Goal: Transaction & Acquisition: Purchase product/service

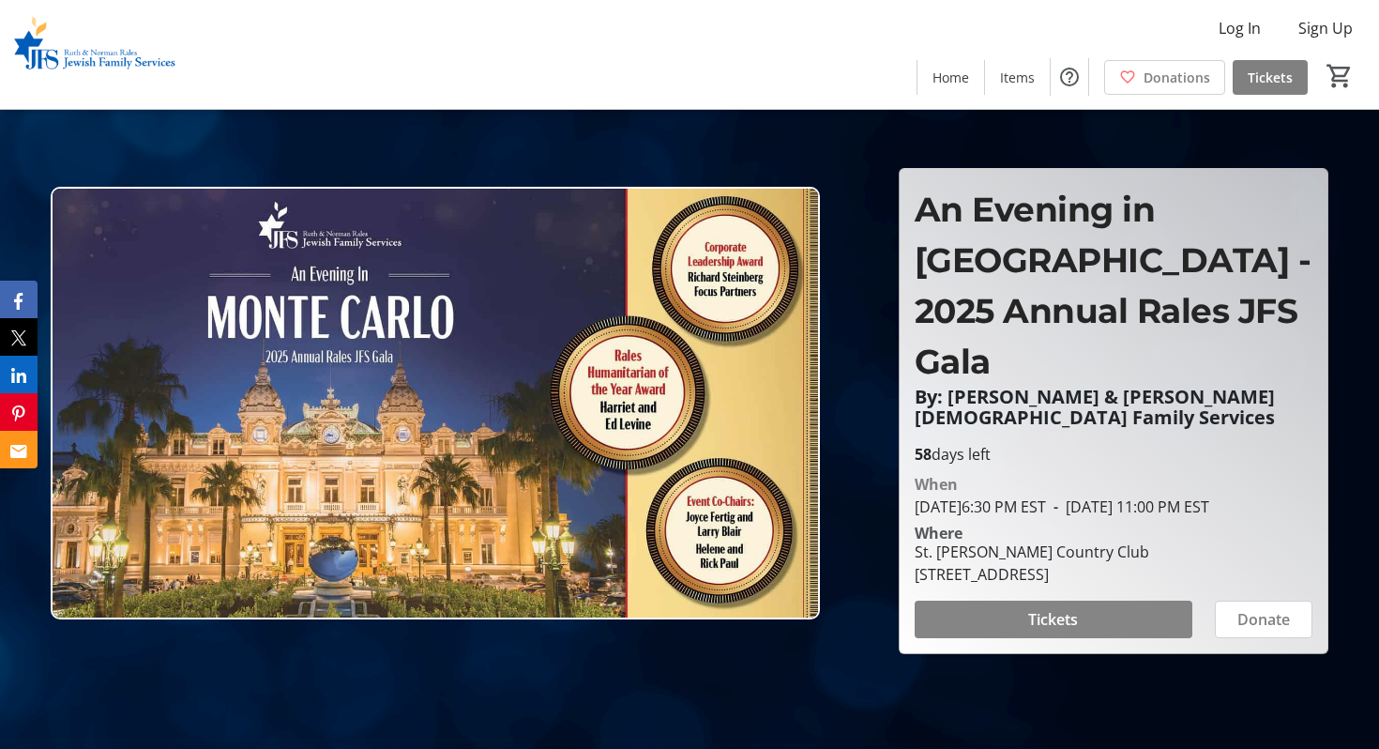
click at [1058, 630] on span "Tickets" at bounding box center [1053, 619] width 50 height 23
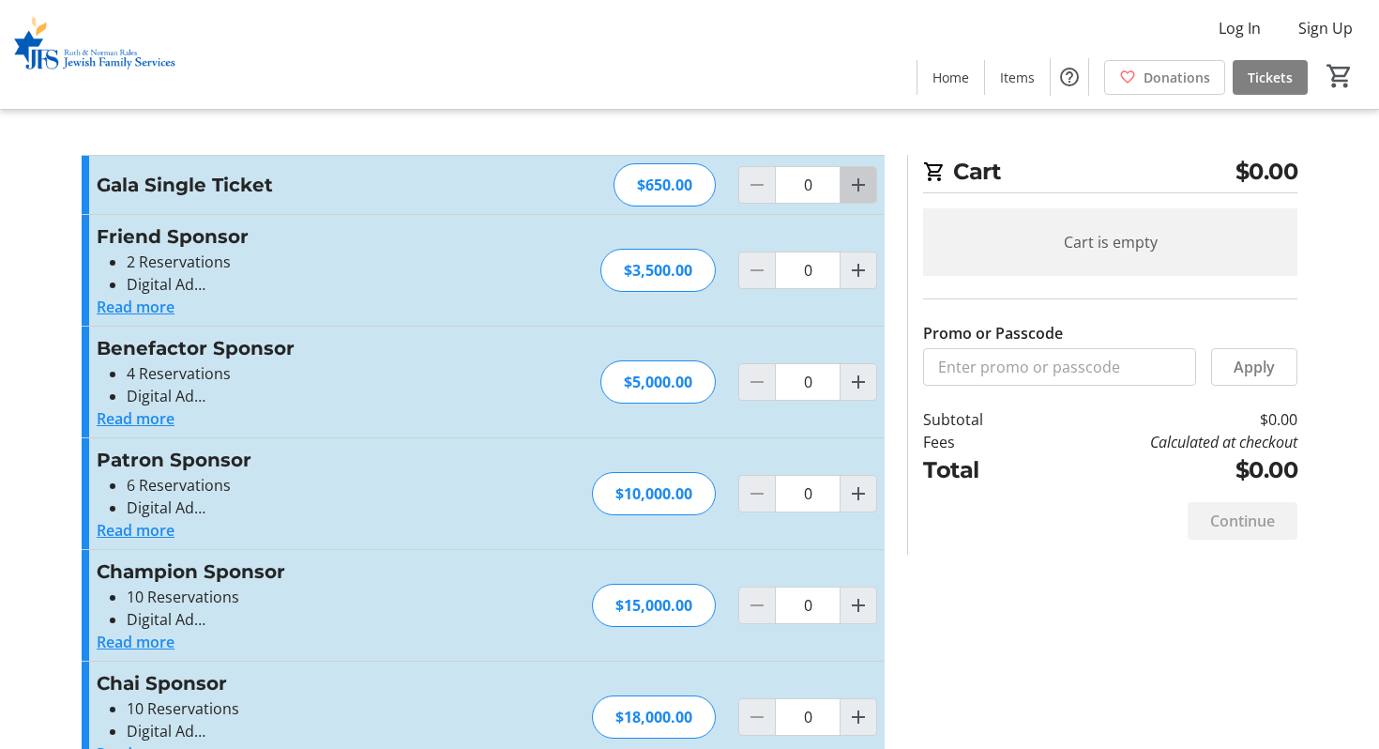
click at [861, 183] on mat-icon "Increment by one" at bounding box center [858, 185] width 23 height 23
type input "2"
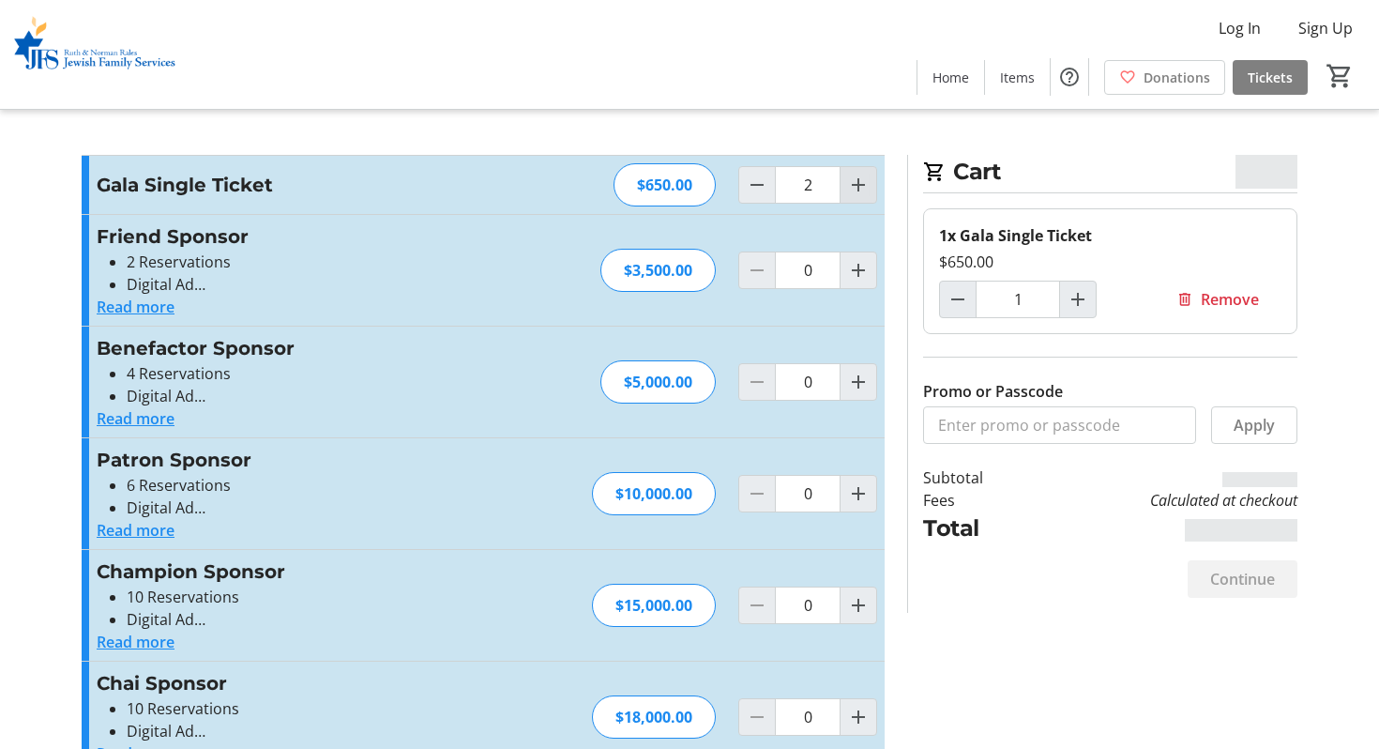
type input "2"
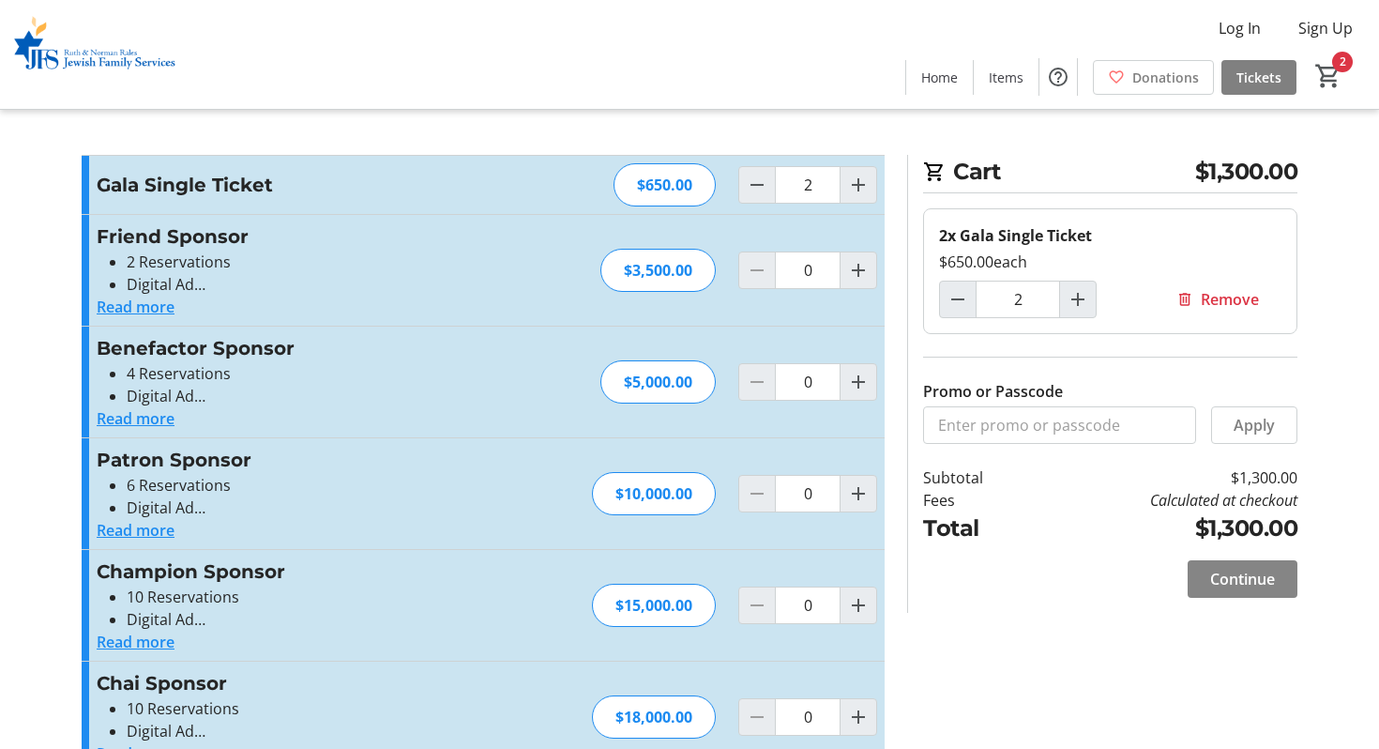
click at [1214, 584] on span "Continue" at bounding box center [1242, 579] width 65 height 23
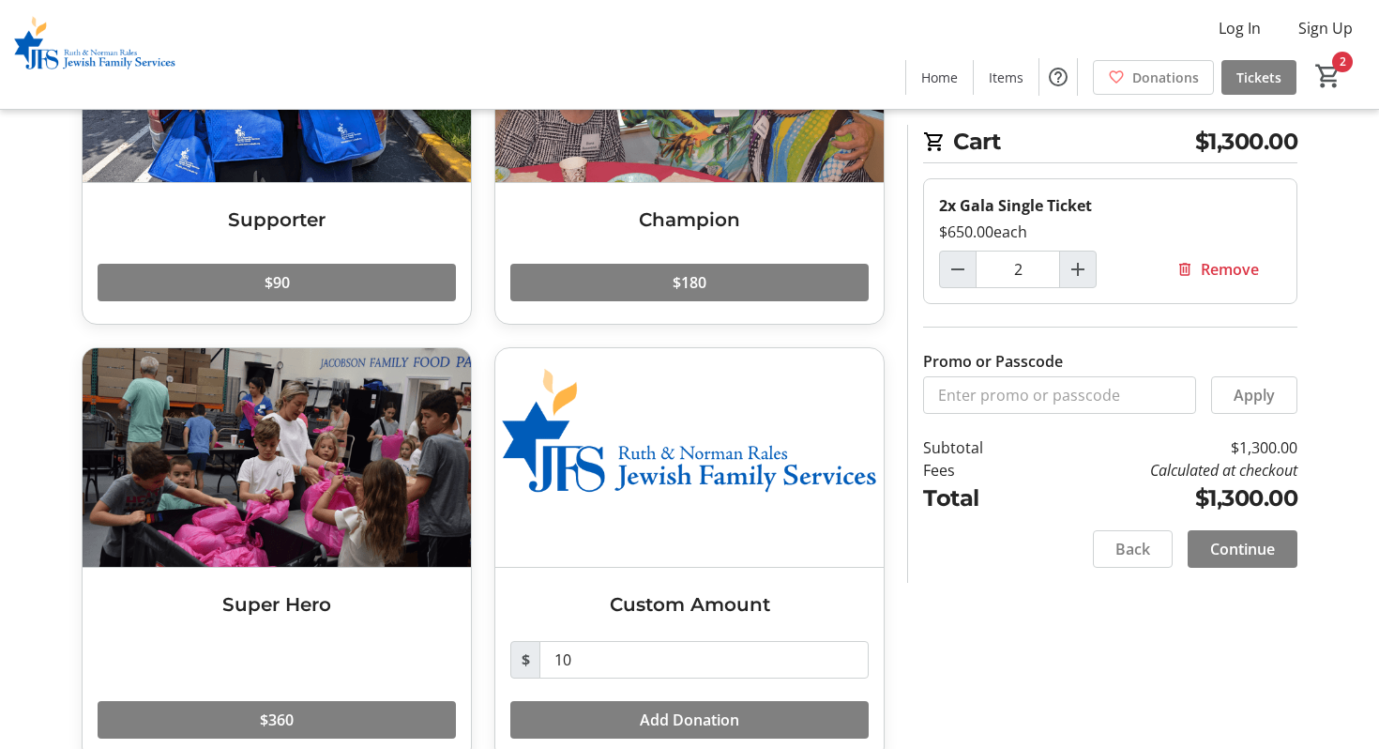
scroll to position [284, 0]
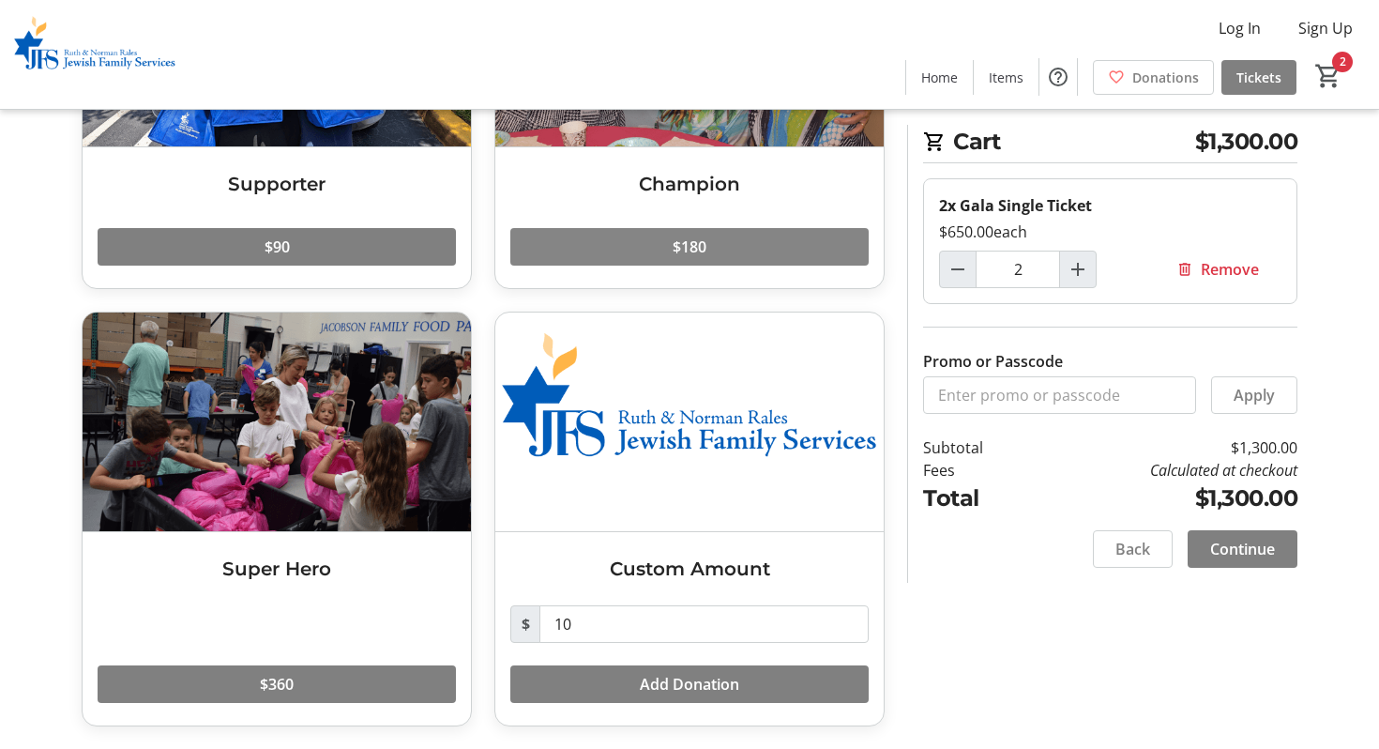
click at [731, 256] on span at bounding box center [689, 246] width 358 height 45
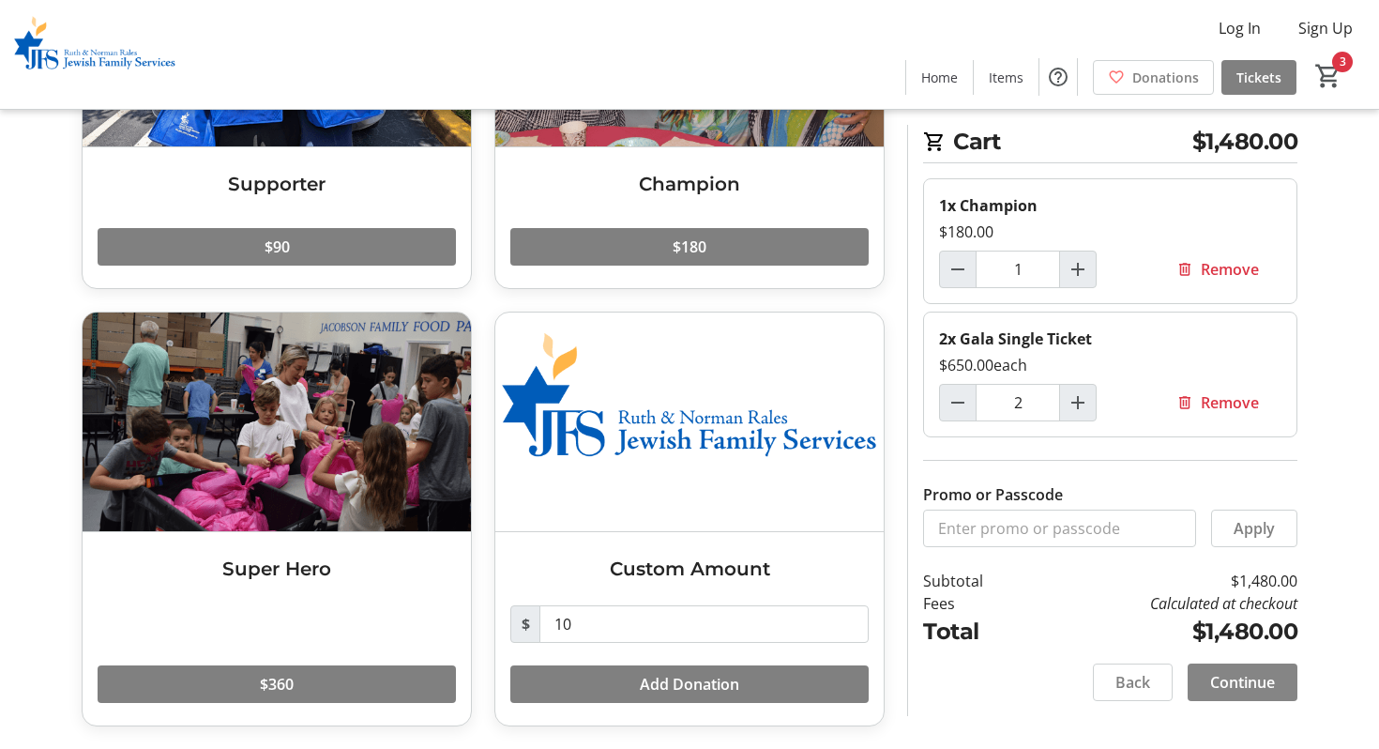
click at [1235, 678] on span "Continue" at bounding box center [1242, 682] width 65 height 23
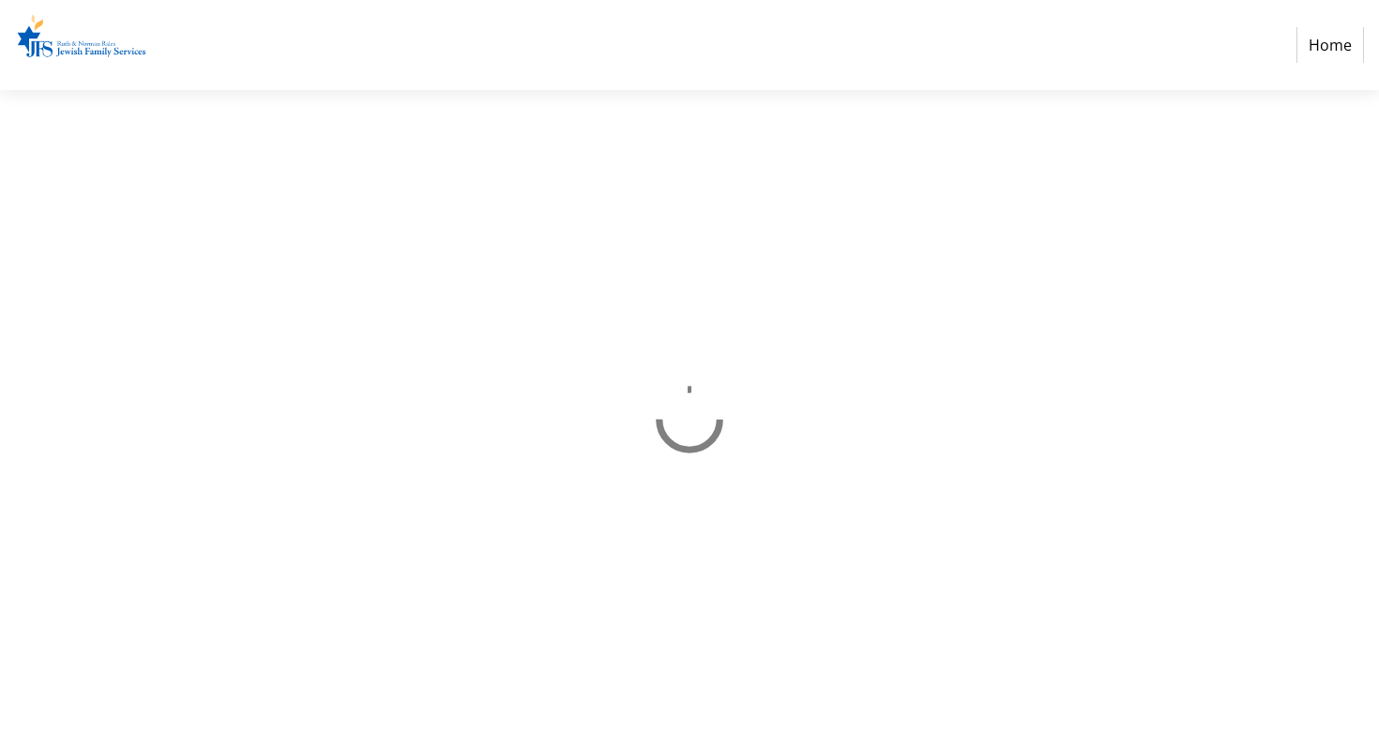
select select "US"
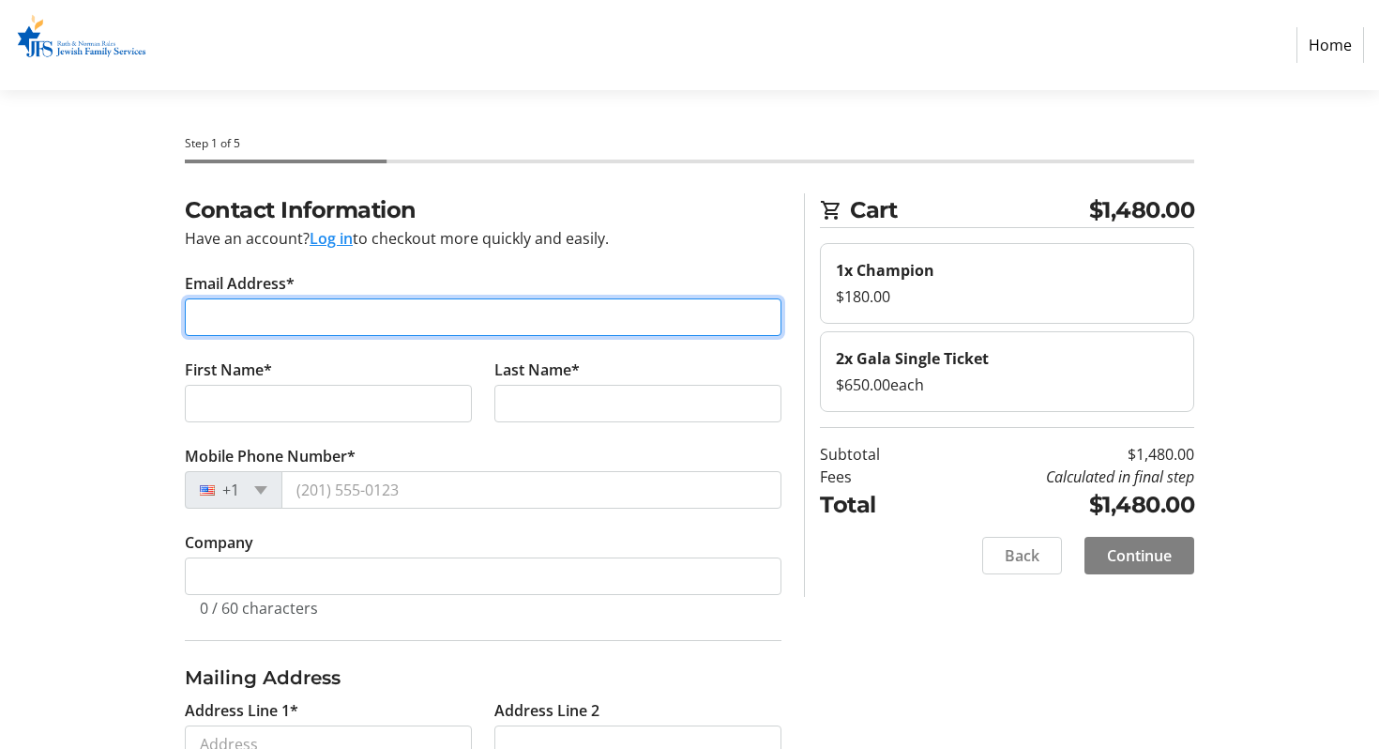
click at [513, 317] on input "Email Address*" at bounding box center [483, 317] width 597 height 38
type input "[EMAIL_ADDRESS][DOMAIN_NAME]"
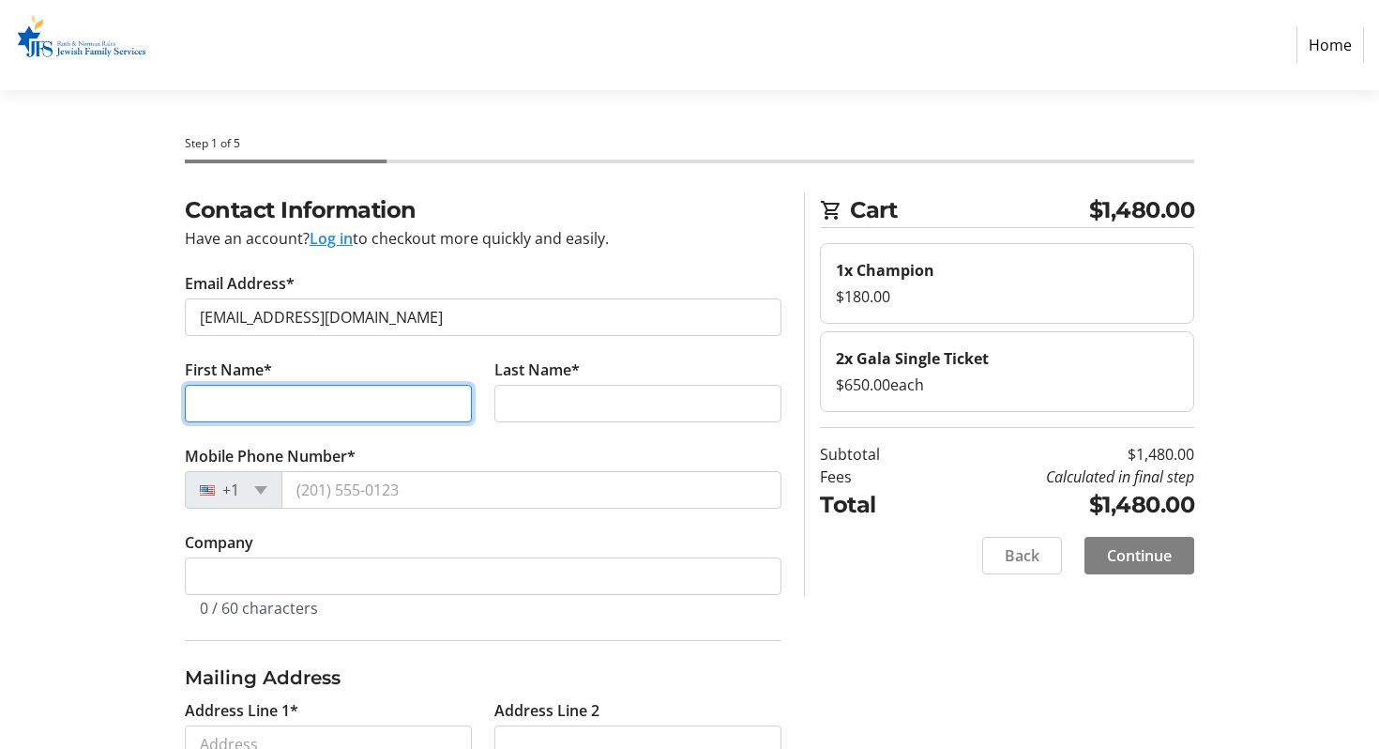
type input "[PERSON_NAME]"
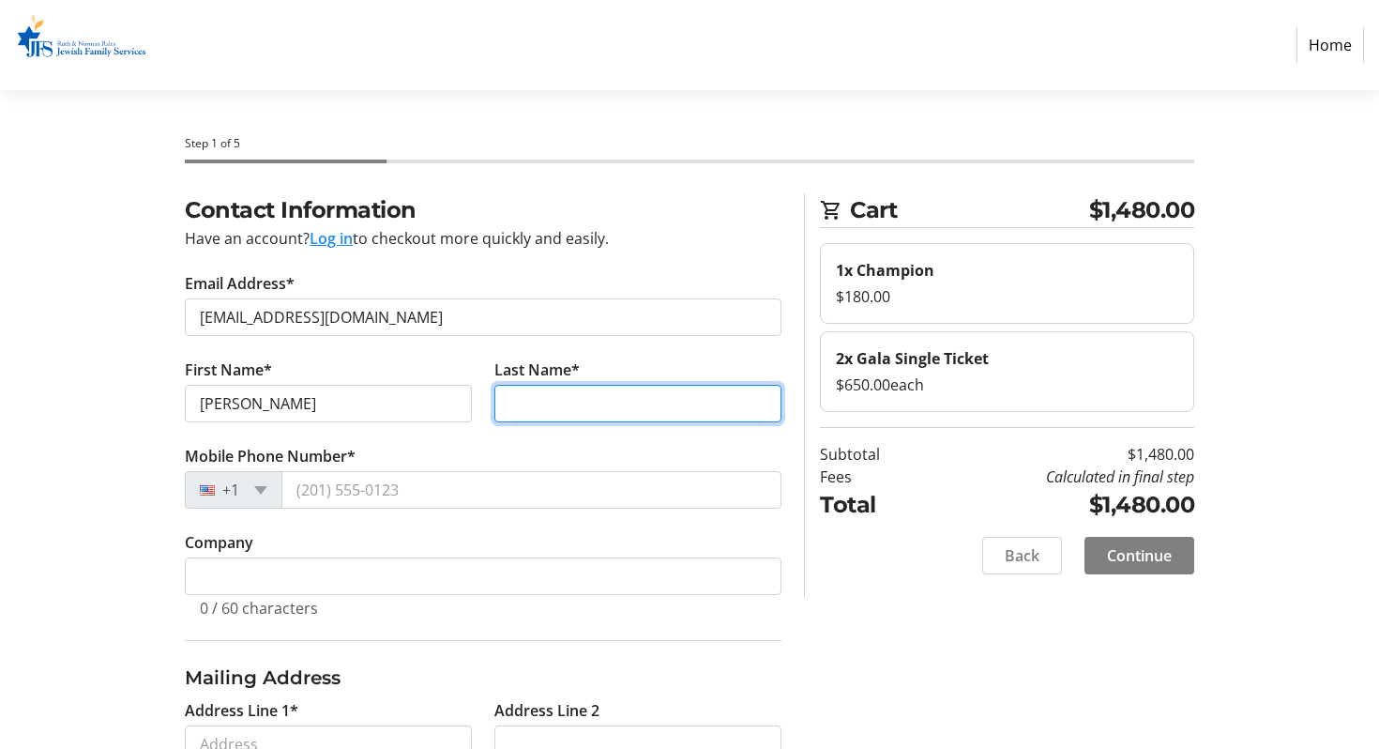
type input "[PERSON_NAME]"
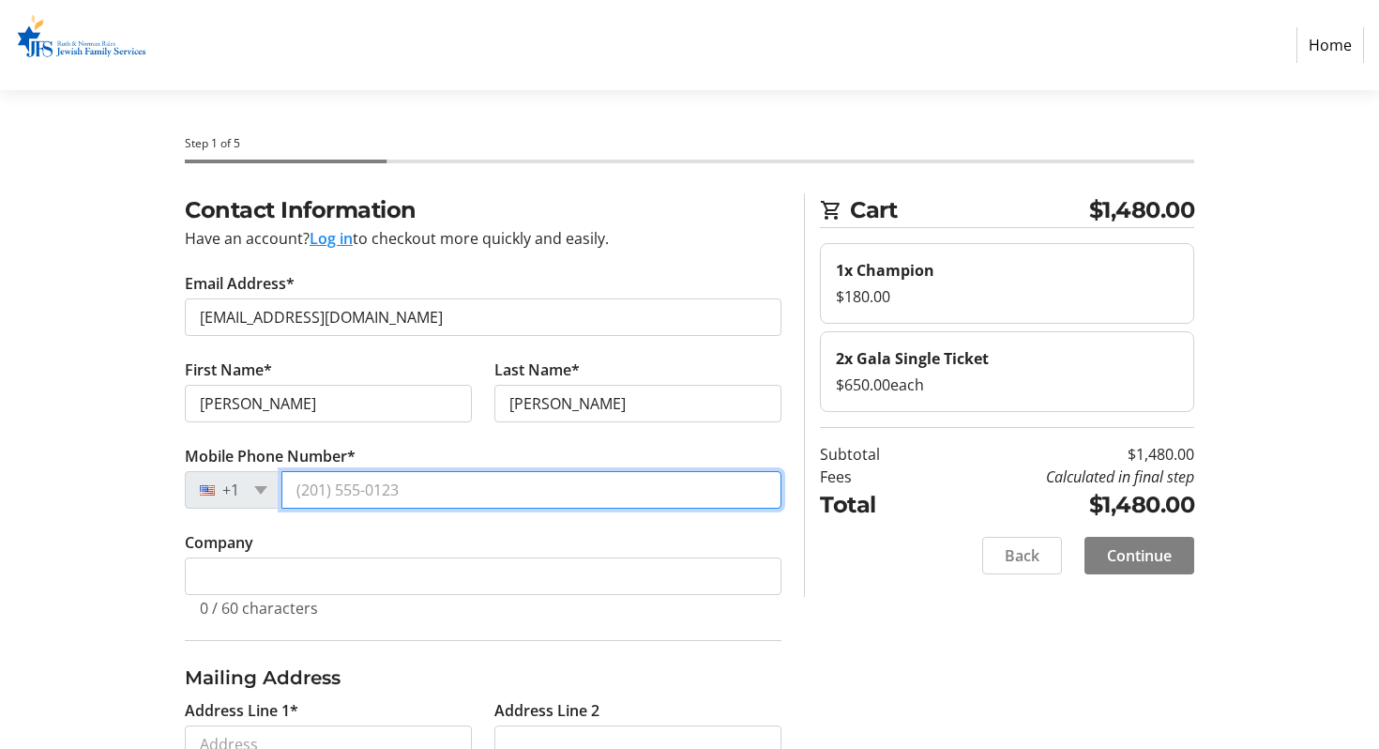
type input "[PHONE_NUMBER]"
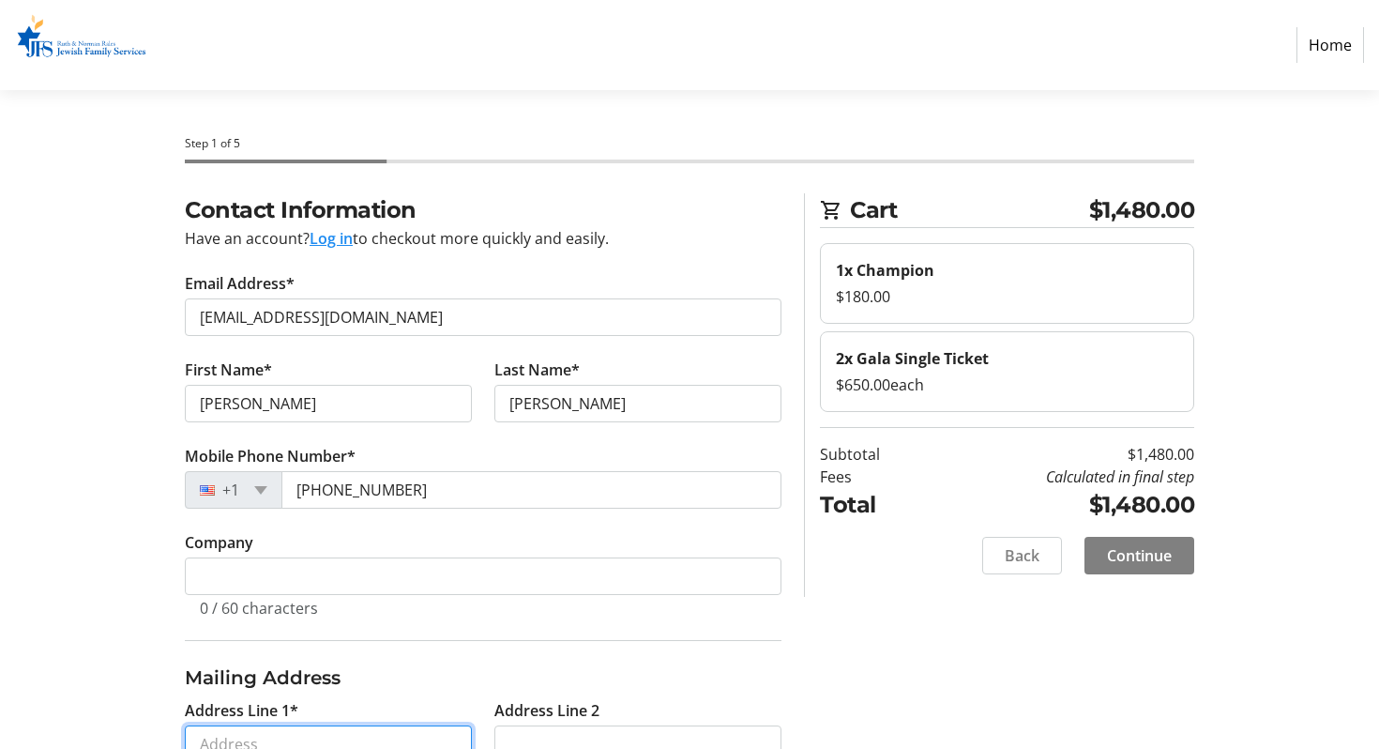
type input "[STREET_ADDRESS]"
type input "suite 201"
type input "Boca Raton"
select select "FL"
type input "33496"
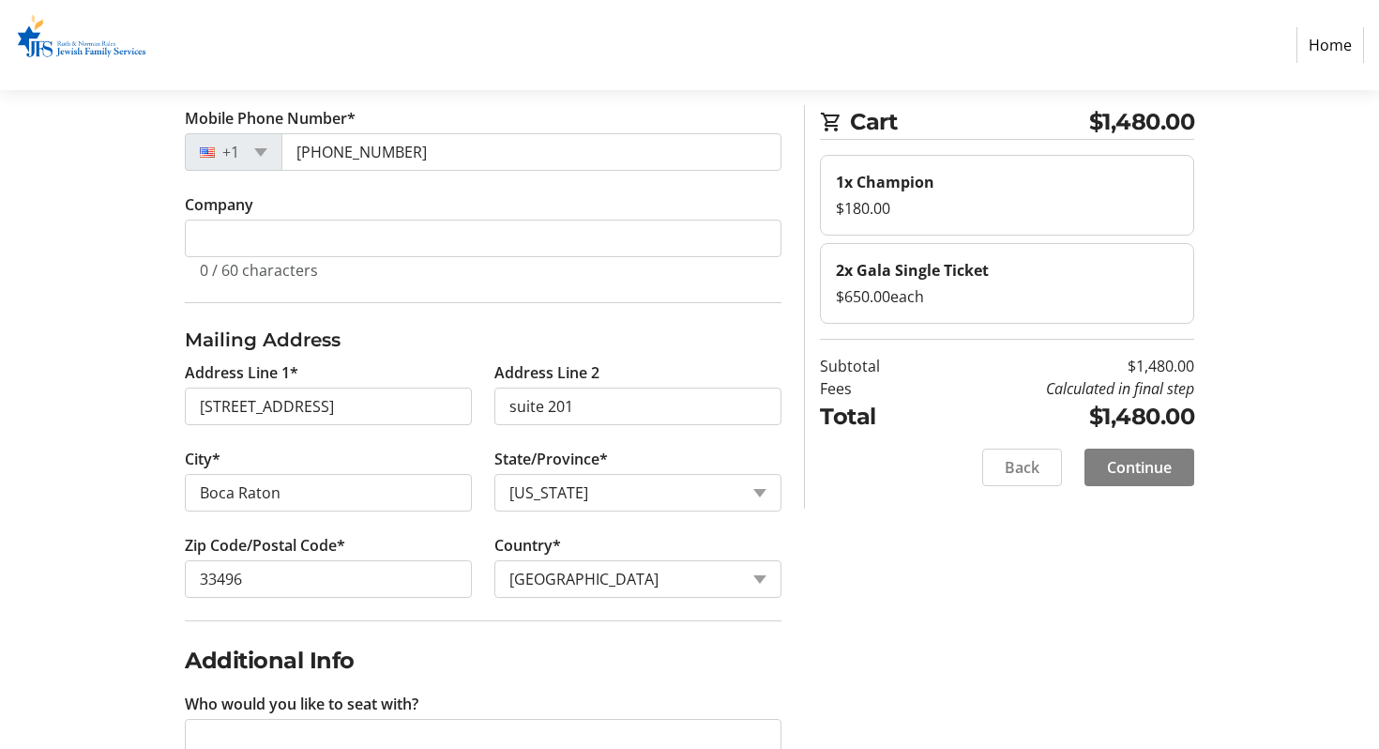
scroll to position [344, 0]
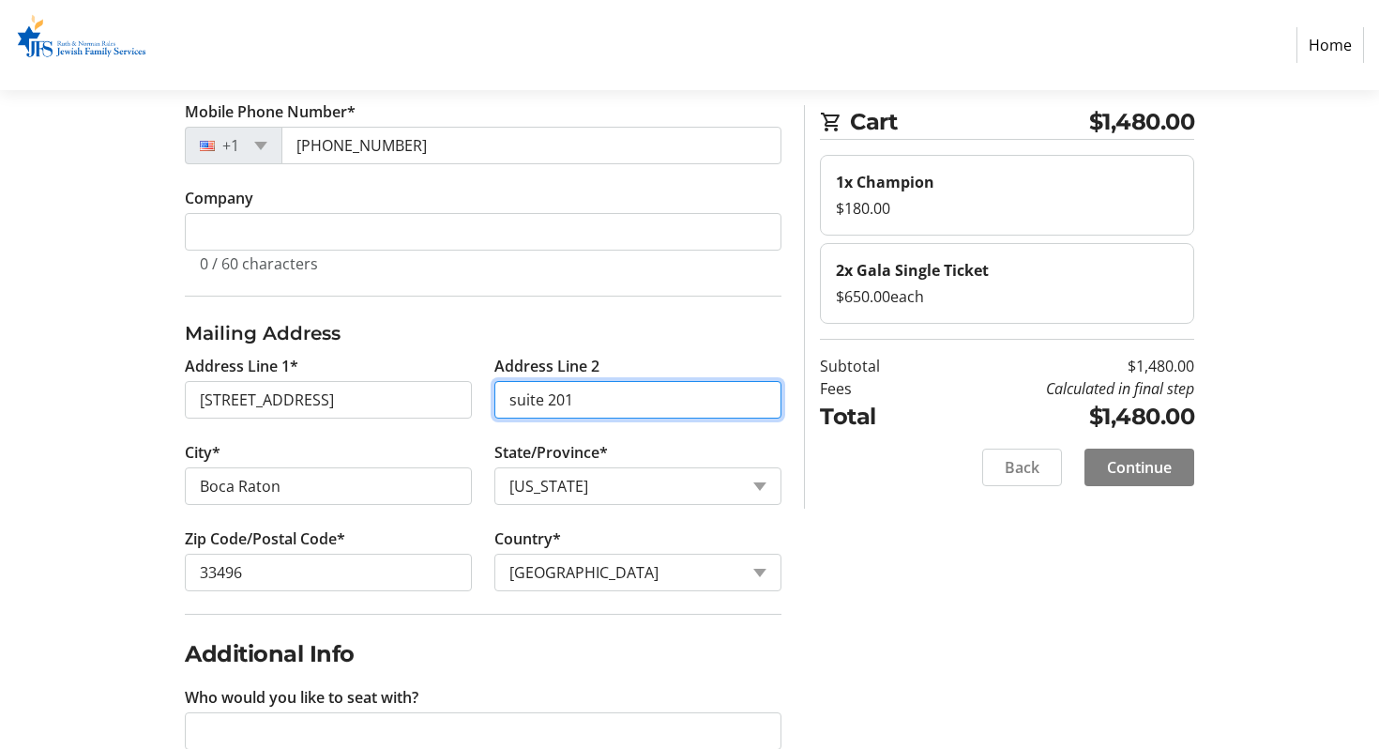
click at [582, 387] on input "suite 201" at bounding box center [637, 400] width 287 height 38
drag, startPoint x: 582, startPoint y: 395, endPoint x: 456, endPoint y: 402, distance: 125.9
click at [456, 402] on div "Address Line 1* 6860 Queenferry Cir Address Line [GEOGRAPHIC_DATA]* [GEOGRAPHIC…" at bounding box center [483, 484] width 619 height 259
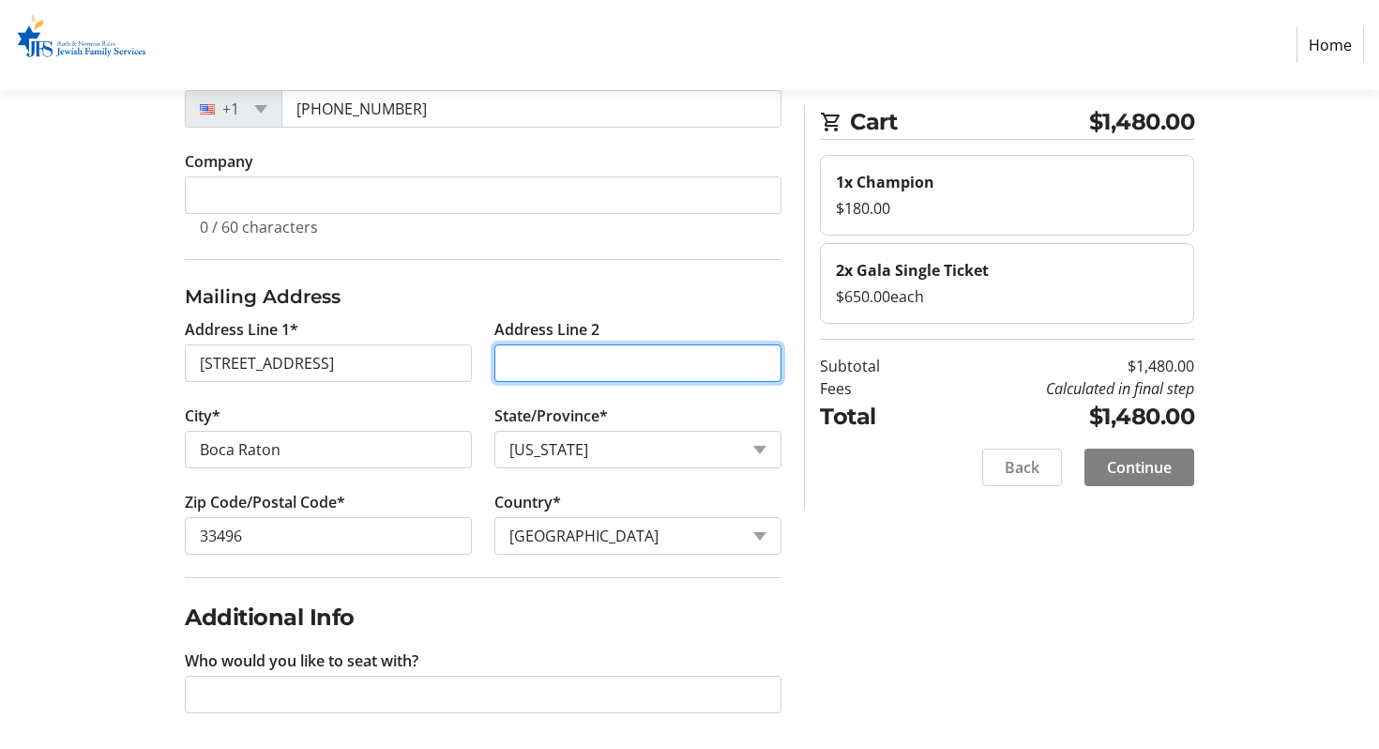
scroll to position [390, 0]
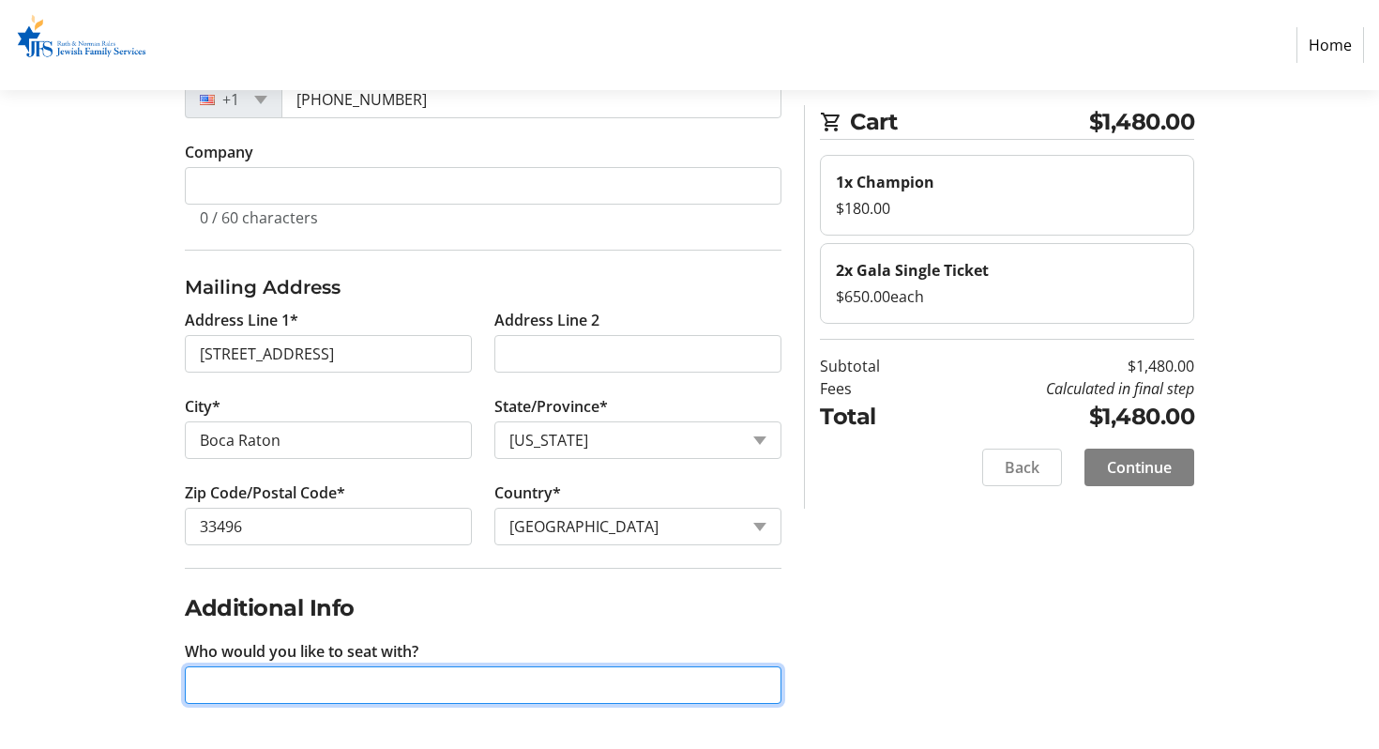
click at [392, 675] on input "Who would you like to seat with?" at bounding box center [483, 685] width 597 height 38
type input "Udwins"
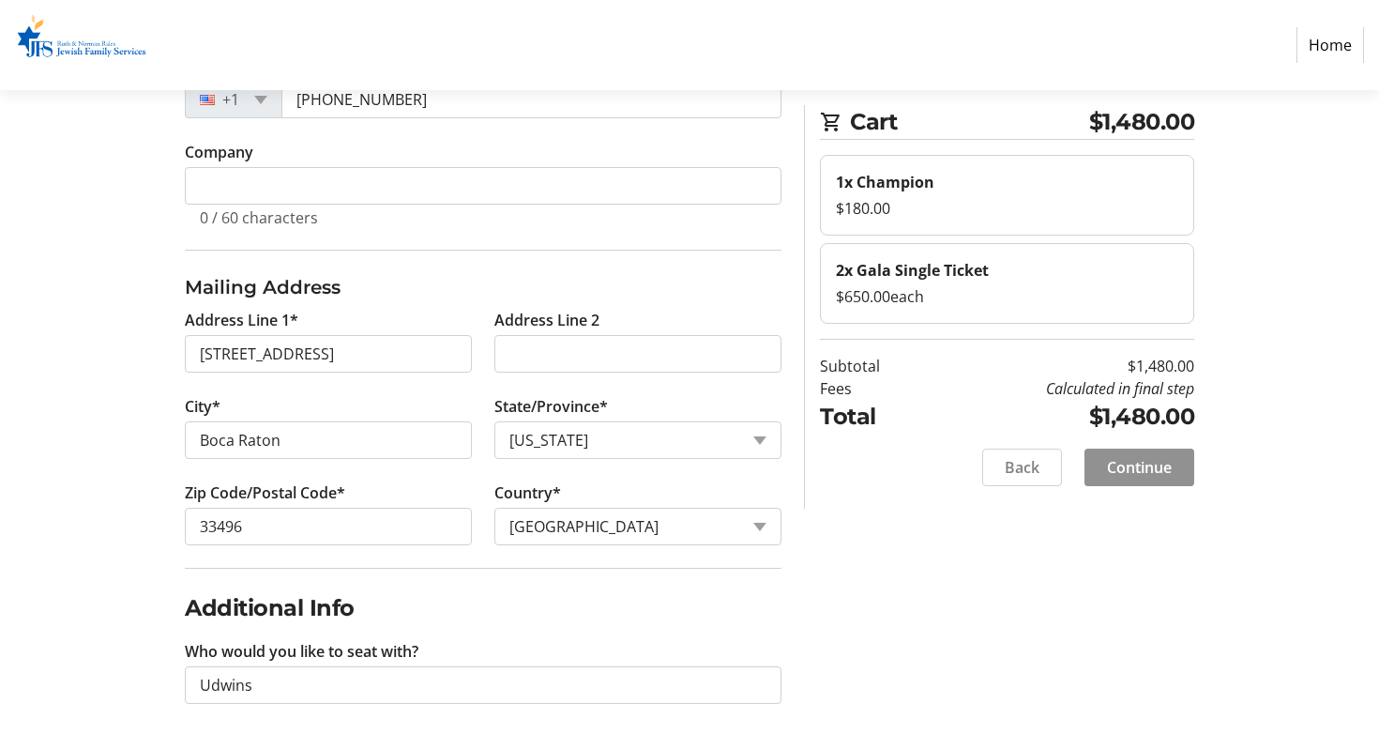
click at [1153, 466] on span "Continue" at bounding box center [1139, 467] width 65 height 23
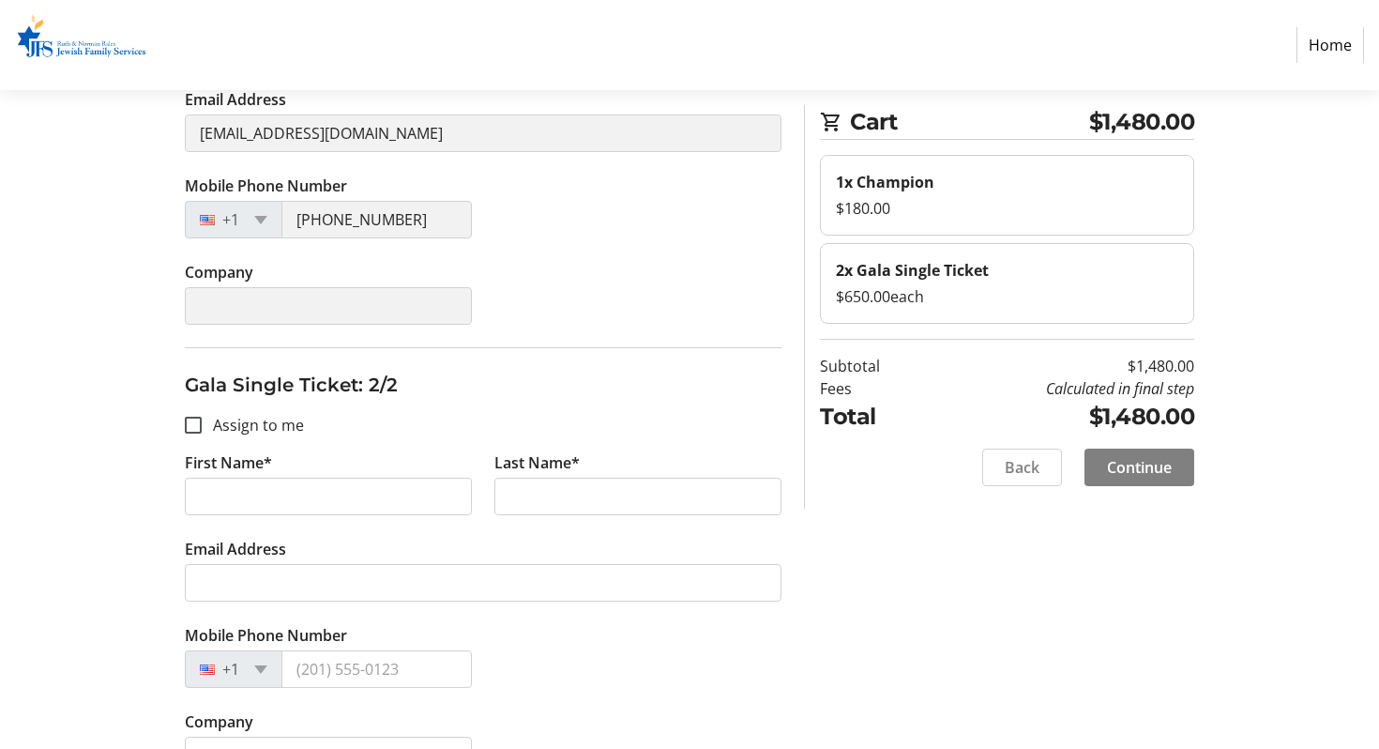
scroll to position [512, 0]
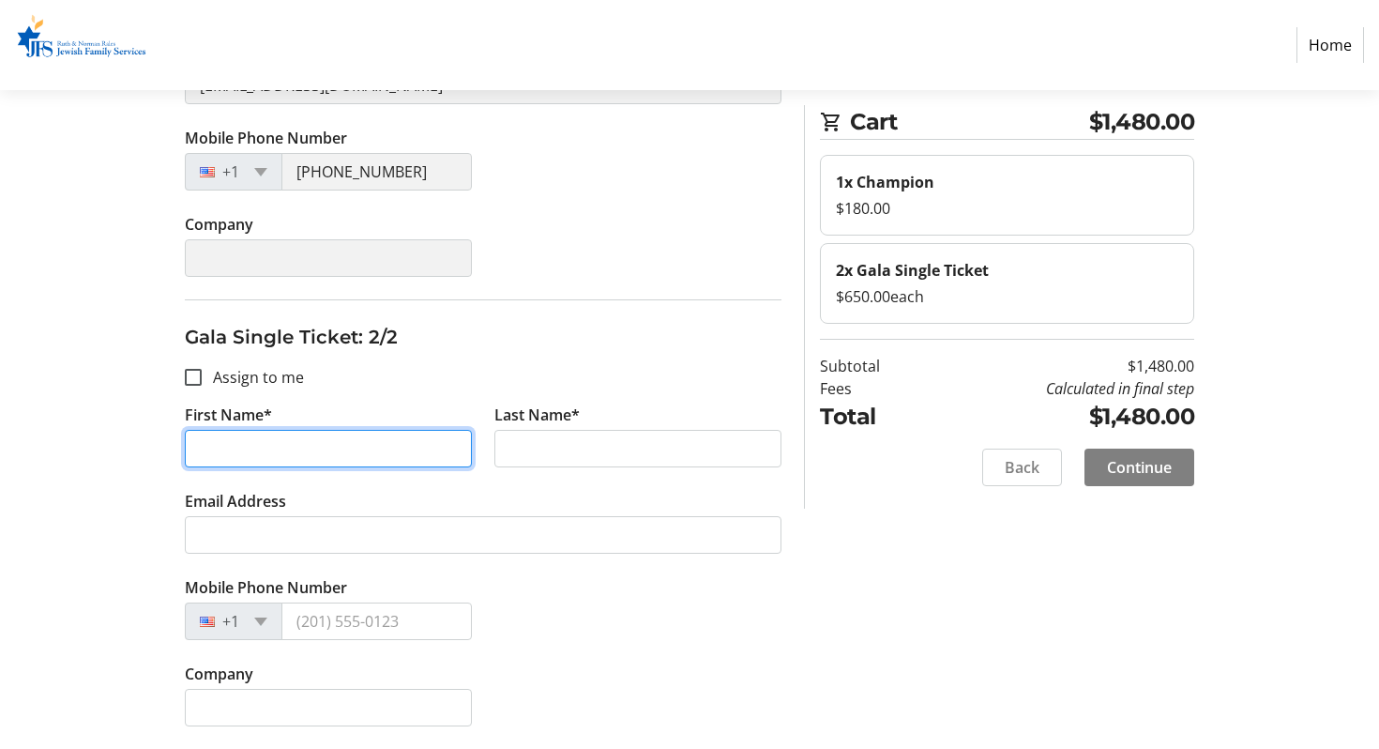
click at [308, 448] on input "First Name*" at bounding box center [328, 449] width 287 height 38
type input "Rose"
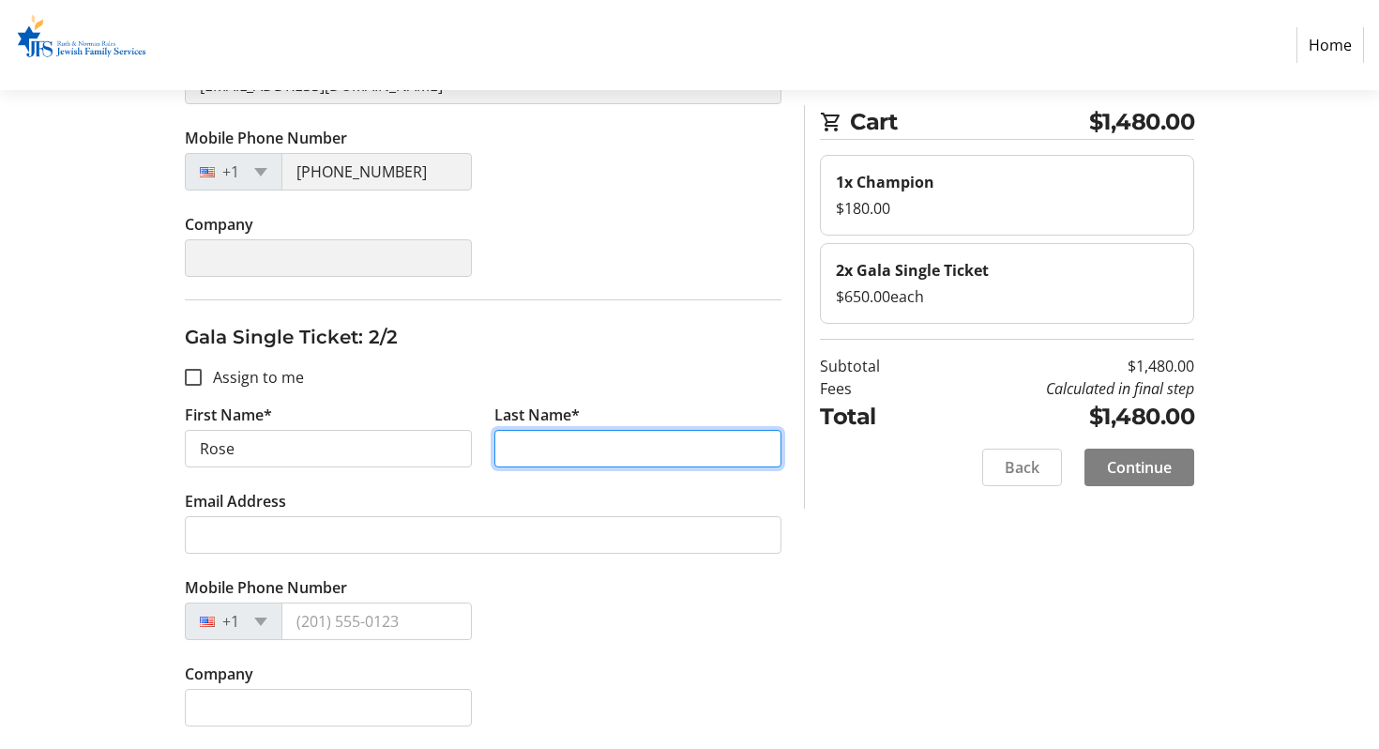
click at [571, 446] on input "Last Name*" at bounding box center [637, 449] width 287 height 38
type input "[PERSON_NAME]"
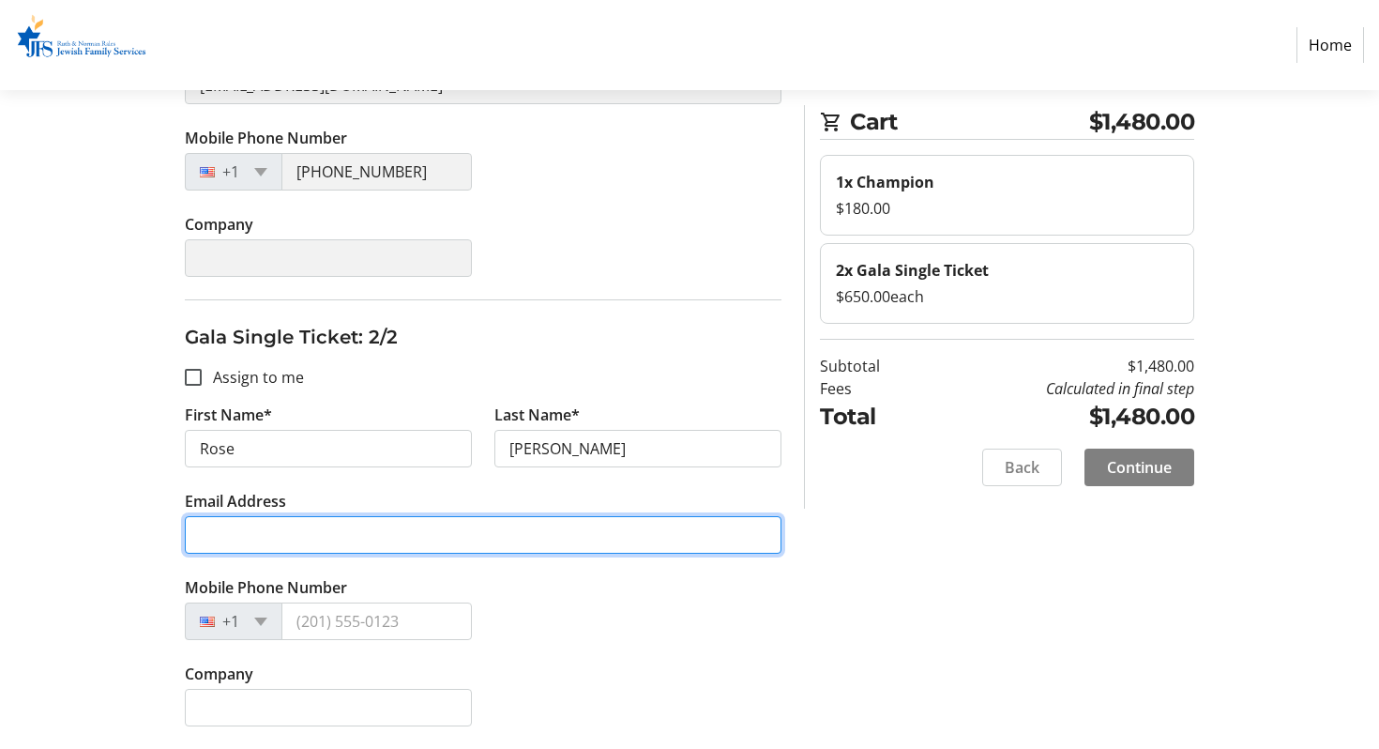
click at [405, 520] on input "Email Address" at bounding box center [483, 535] width 597 height 38
type input "[EMAIL_ADDRESS][DOMAIN_NAME]"
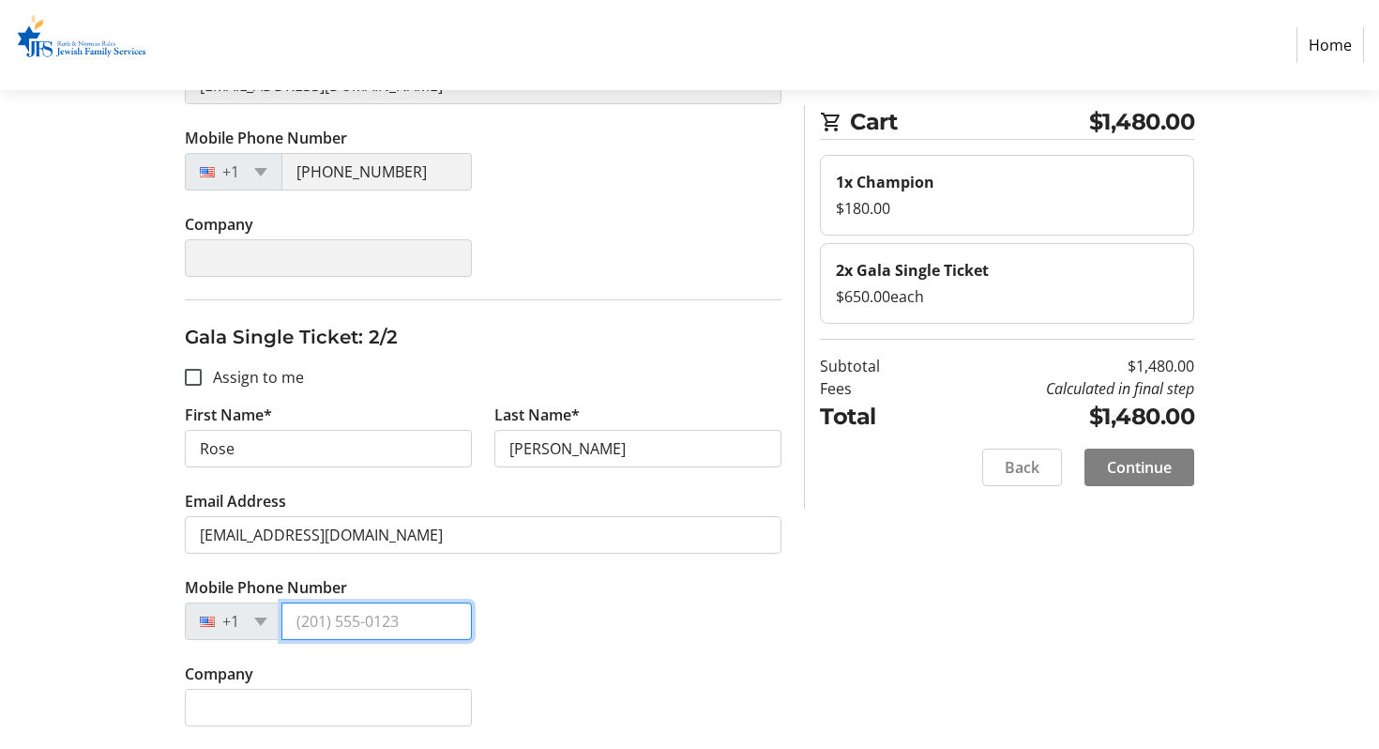
click at [303, 614] on input "Mobile Phone Number" at bounding box center [376, 621] width 190 height 38
type input "[PHONE_NUMBER]"
click at [1158, 461] on span "Continue" at bounding box center [1139, 467] width 65 height 23
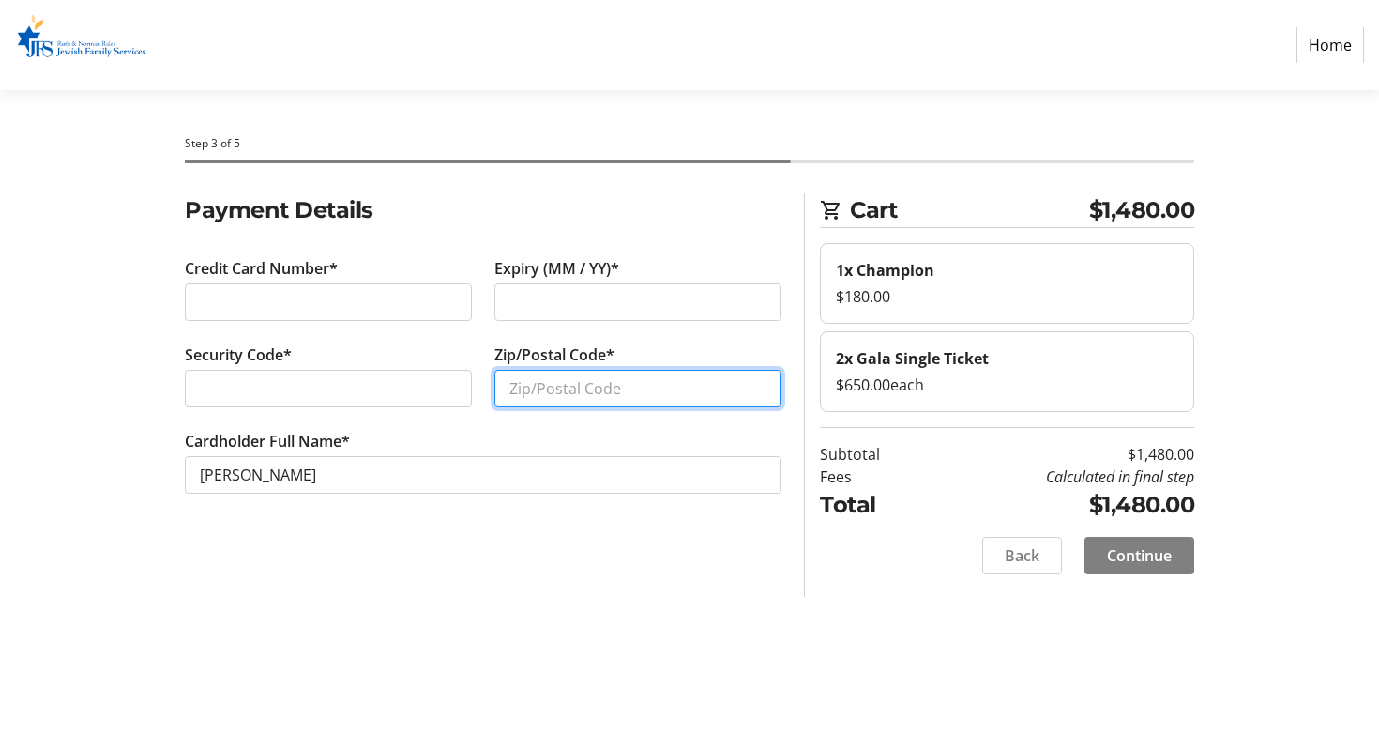
click at [539, 391] on input "Zip/Postal Code*" at bounding box center [637, 389] width 287 height 38
type input "33496"
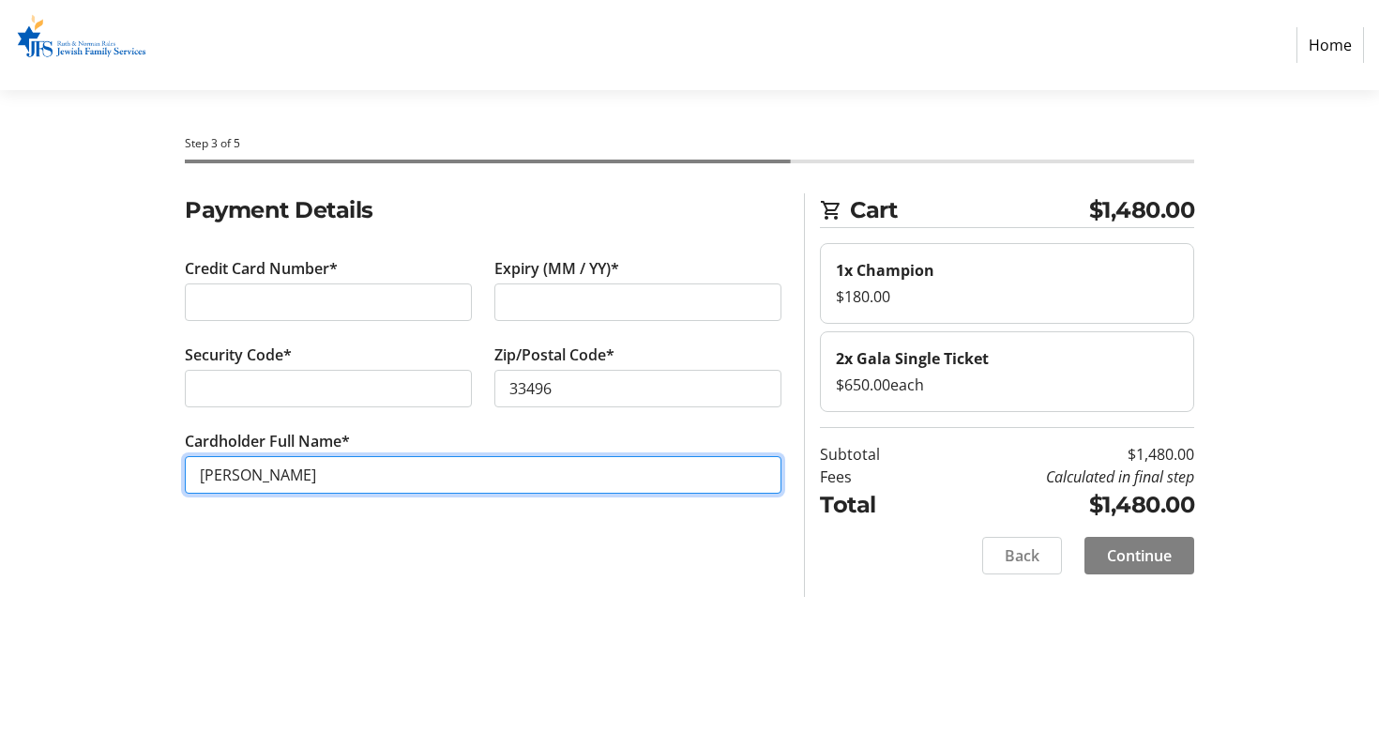
click at [280, 483] on input "[PERSON_NAME]" at bounding box center [483, 475] width 597 height 38
type input "[PERSON_NAME]"
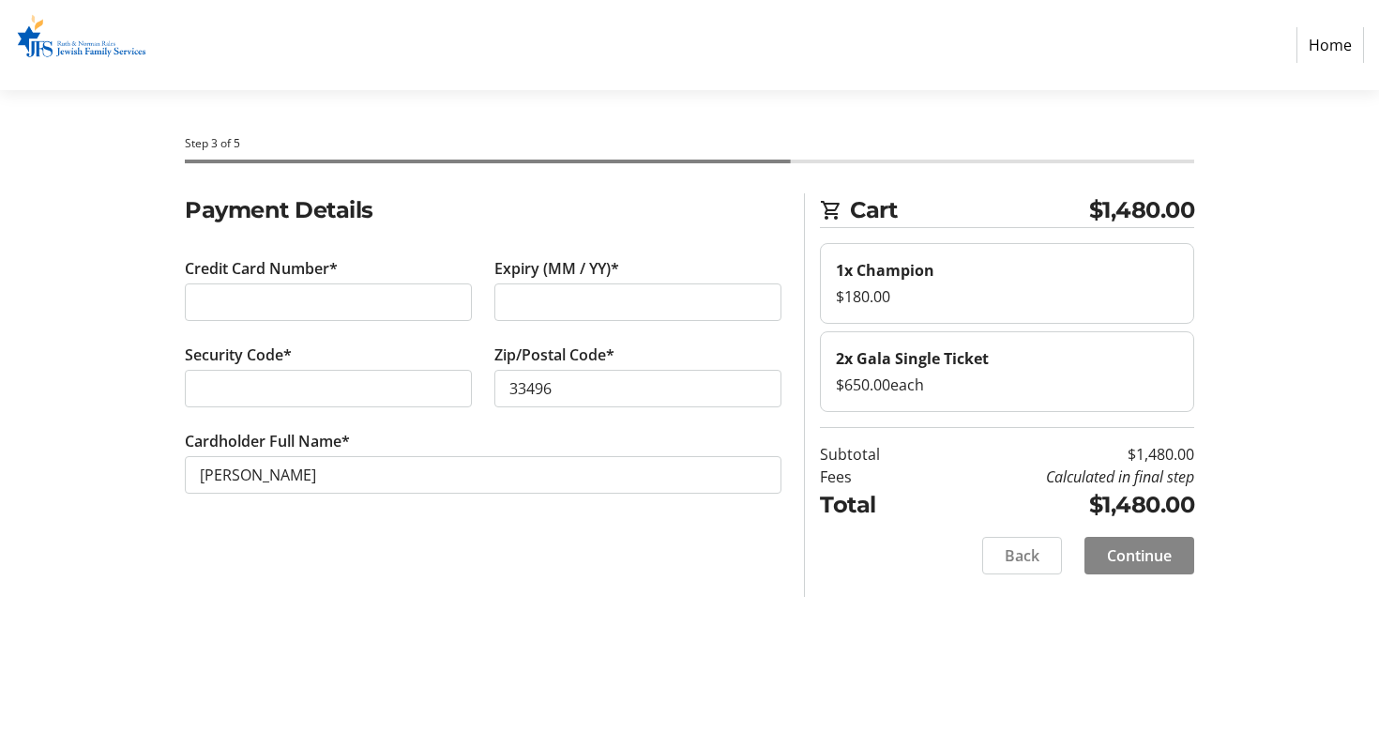
click at [1124, 561] on span "Continue" at bounding box center [1139, 555] width 65 height 23
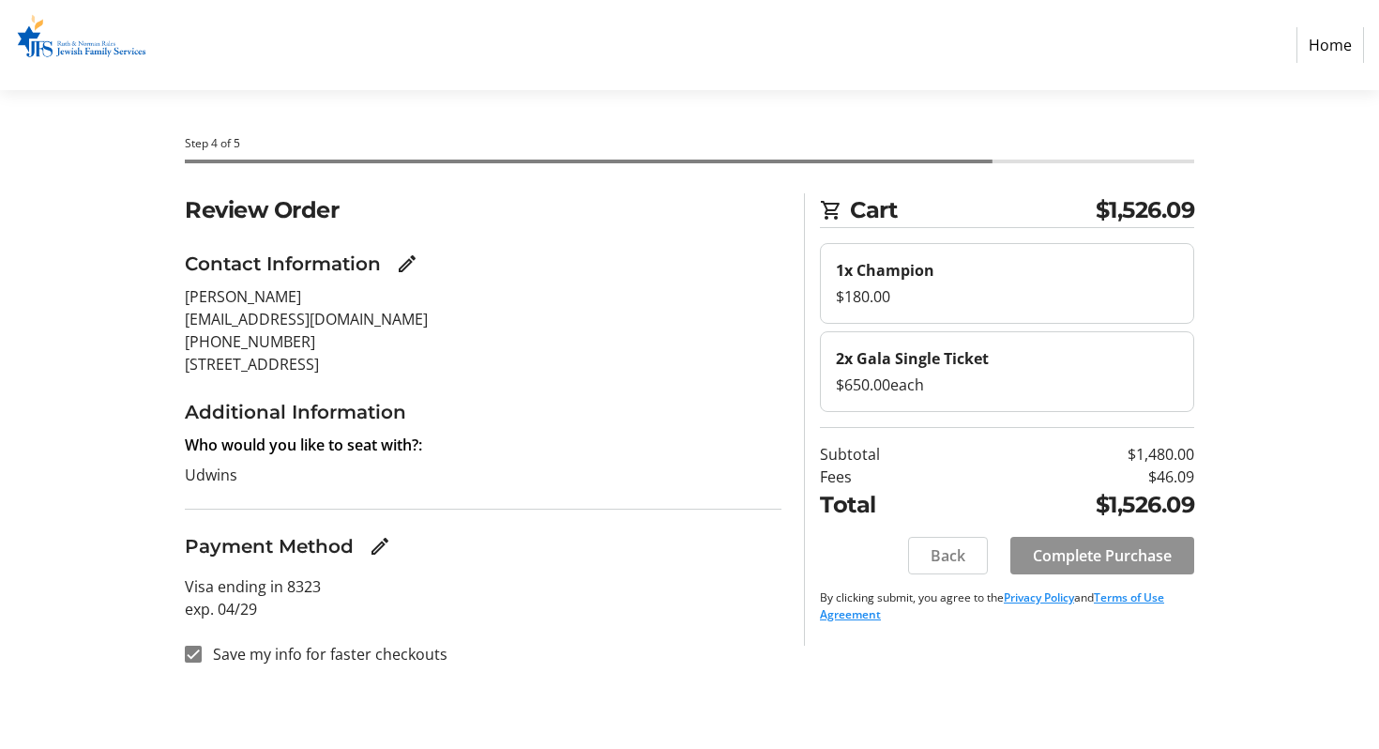
click at [1124, 561] on span "Complete Purchase" at bounding box center [1102, 555] width 139 height 23
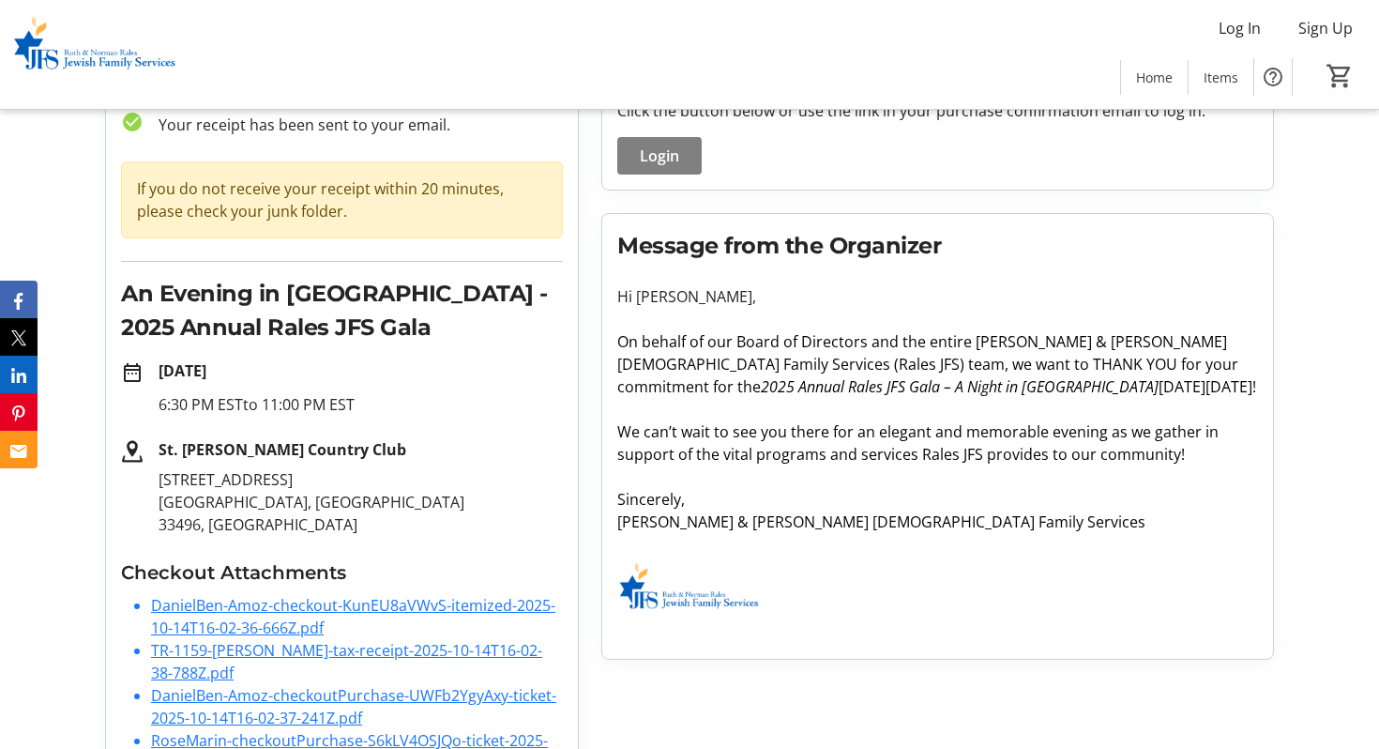
scroll to position [200, 0]
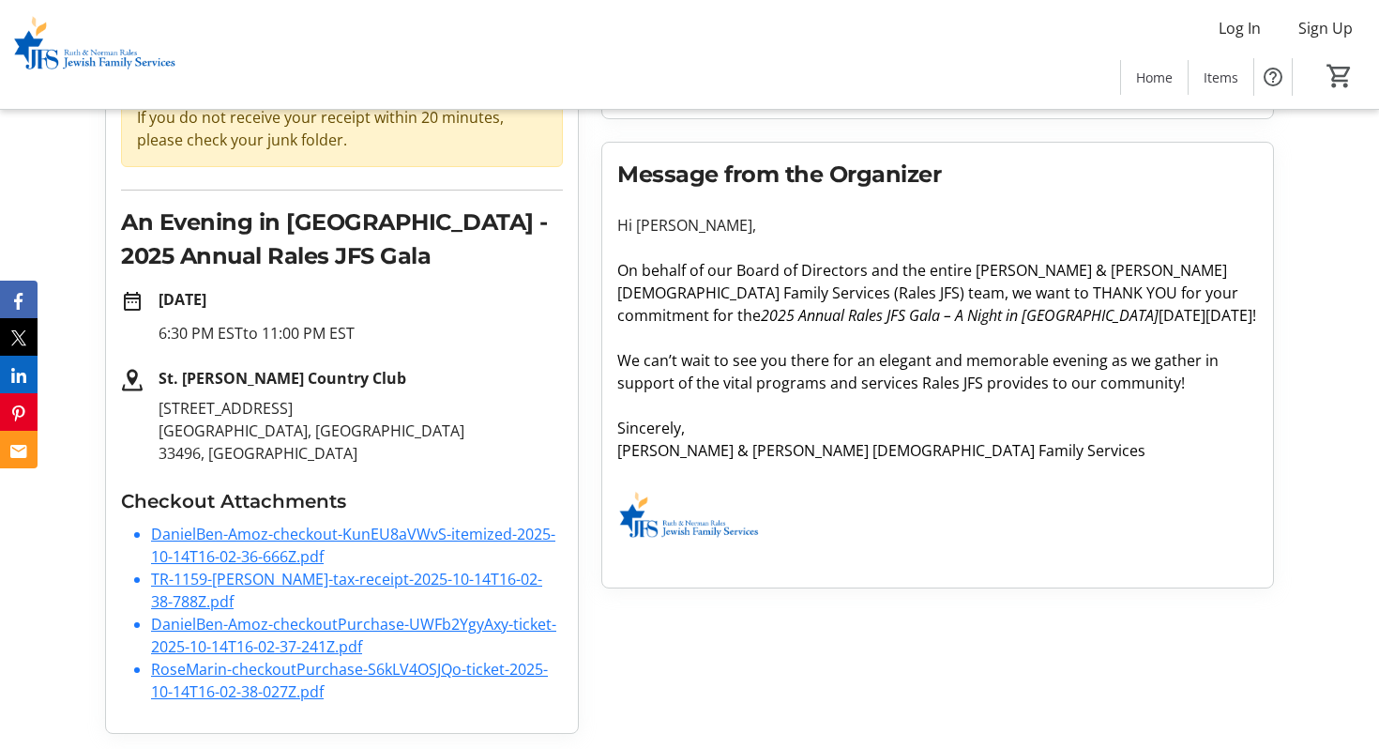
click at [463, 579] on link "TR-1159-[PERSON_NAME]-tax-receipt-2025-10-14T16-02-38-788Z.pdf" at bounding box center [346, 590] width 391 height 43
